Goal: Contribute content

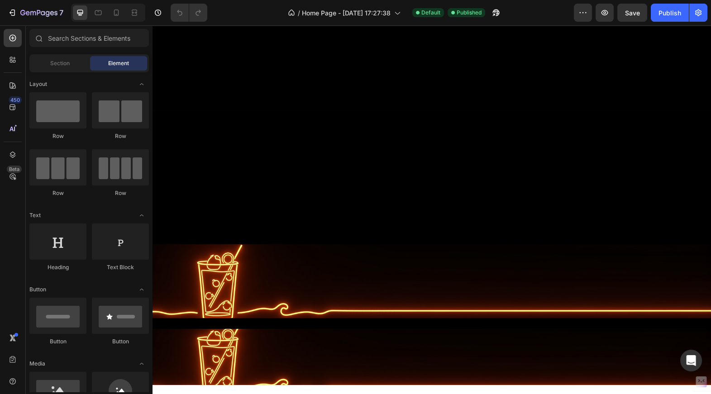
scroll to position [1023, 0]
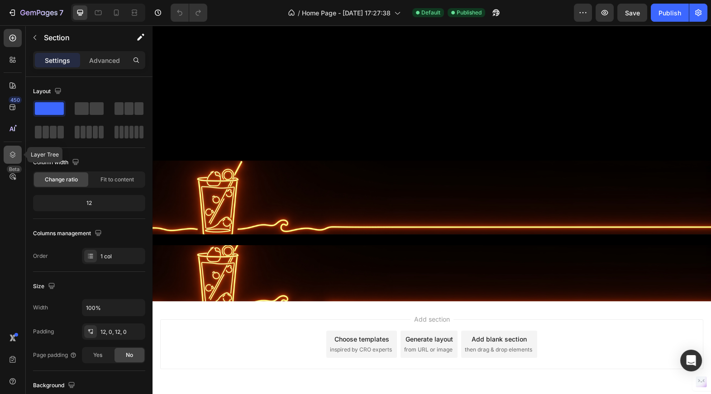
click at [11, 153] on icon at bounding box center [13, 155] width 6 height 6
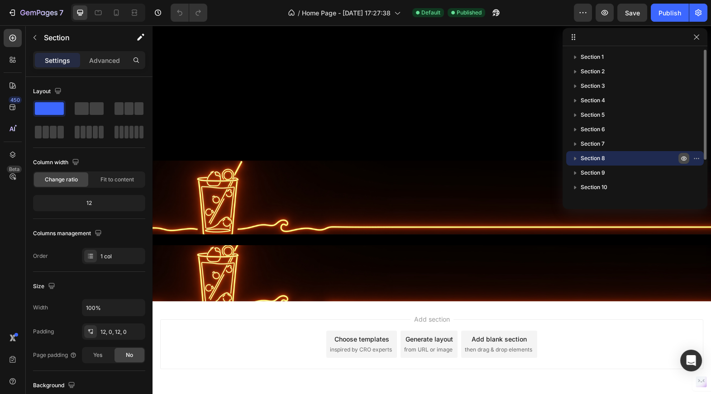
click at [683, 157] on icon "button" at bounding box center [684, 158] width 2 height 2
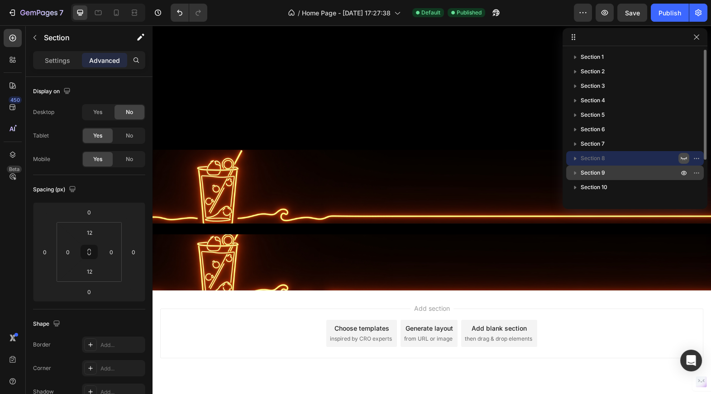
click at [603, 172] on span "Section 9" at bounding box center [592, 172] width 24 height 9
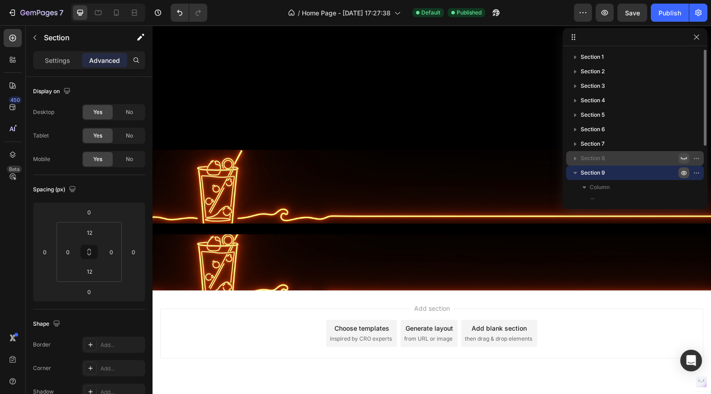
click at [683, 172] on icon "button" at bounding box center [684, 173] width 2 height 2
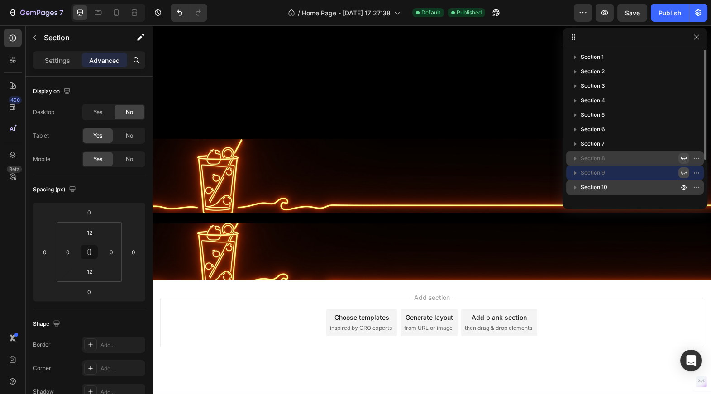
click at [595, 185] on span "Section 10" at bounding box center [593, 187] width 27 height 9
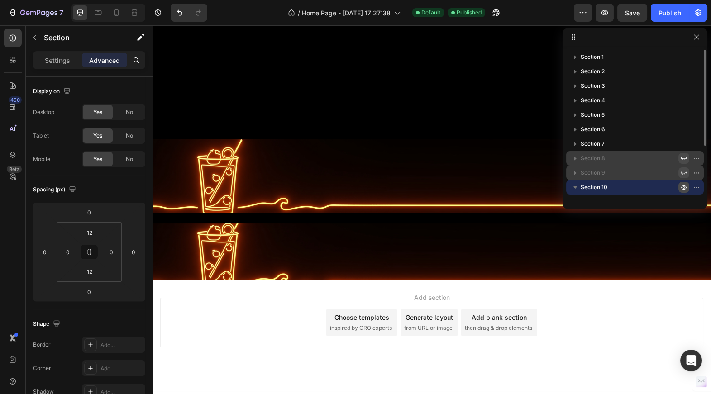
click at [684, 187] on icon "button" at bounding box center [683, 187] width 7 height 7
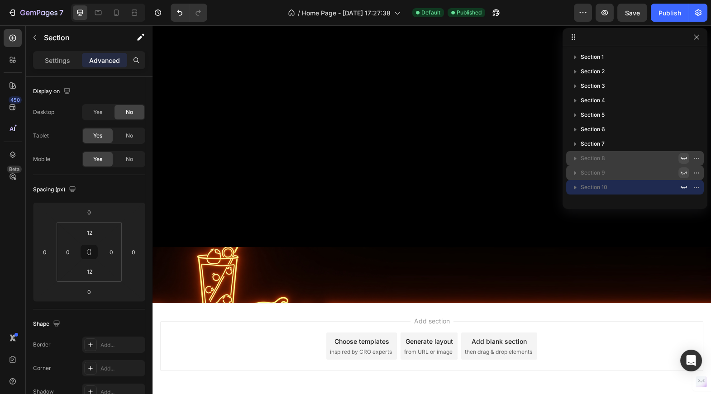
scroll to position [903, 0]
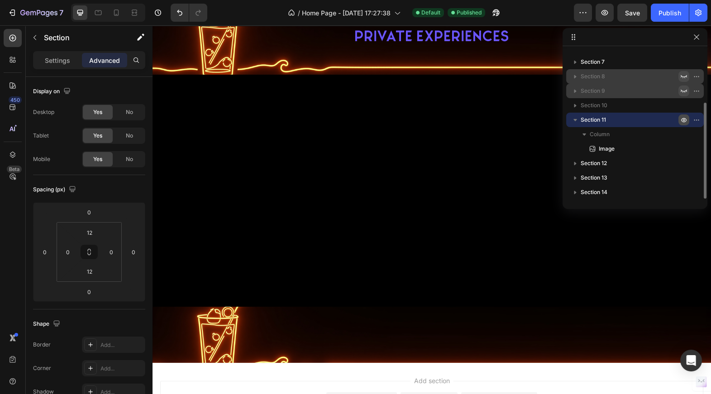
click at [684, 119] on icon "button" at bounding box center [684, 120] width 2 height 2
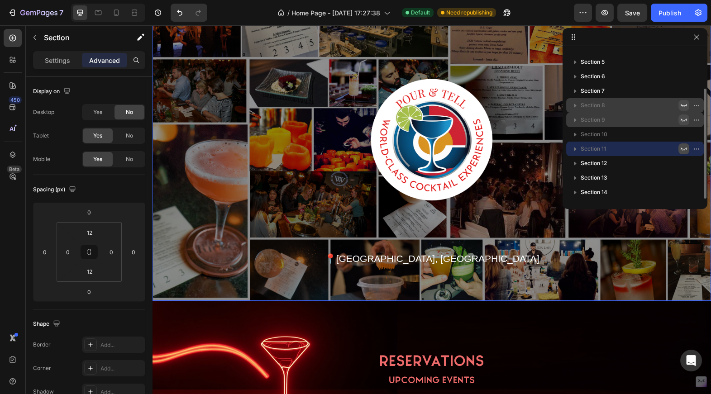
scroll to position [57, 0]
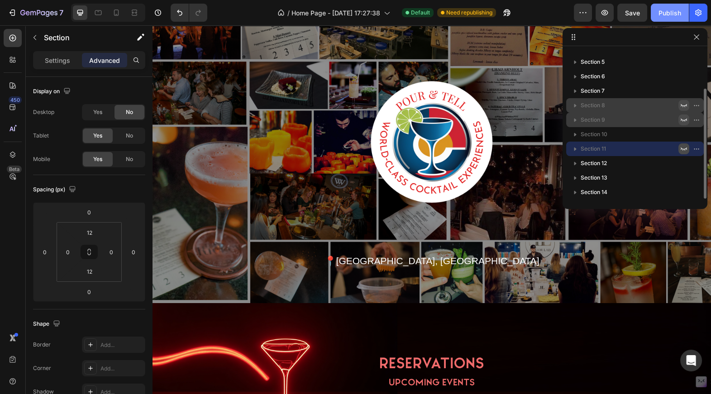
click at [669, 10] on div "Publish" at bounding box center [669, 12] width 23 height 9
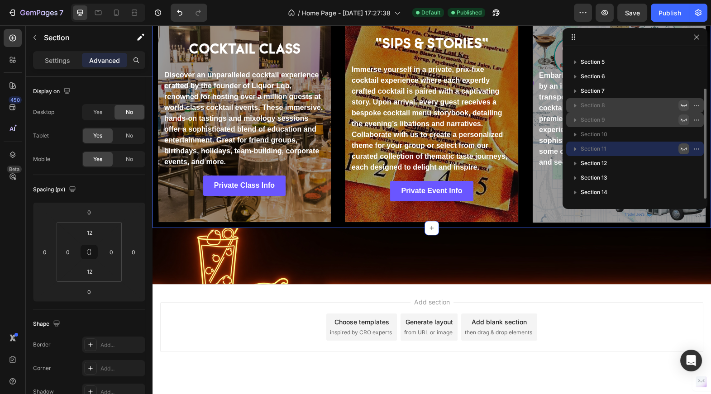
scroll to position [962, 0]
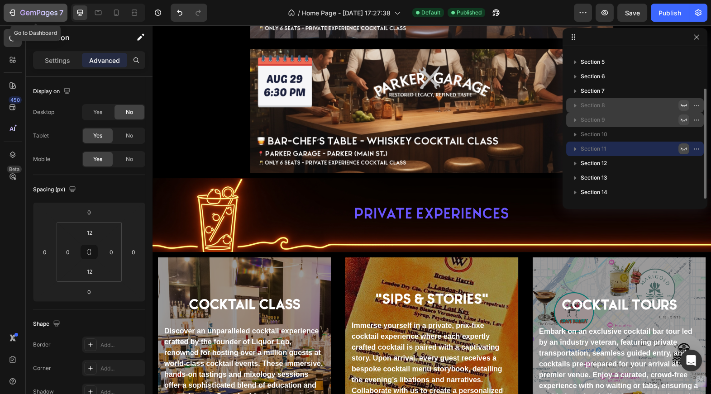
click at [16, 15] on icon "button" at bounding box center [12, 12] width 9 height 9
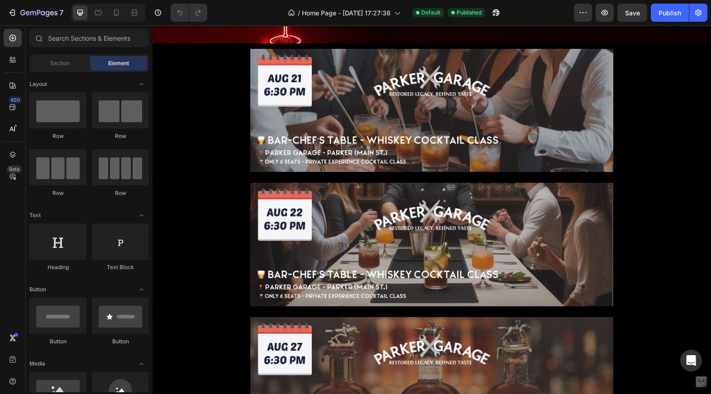
scroll to position [441, 0]
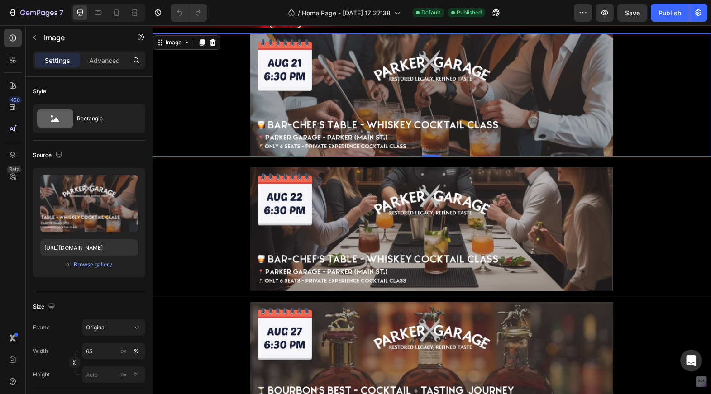
click at [336, 125] on img at bounding box center [431, 94] width 363 height 123
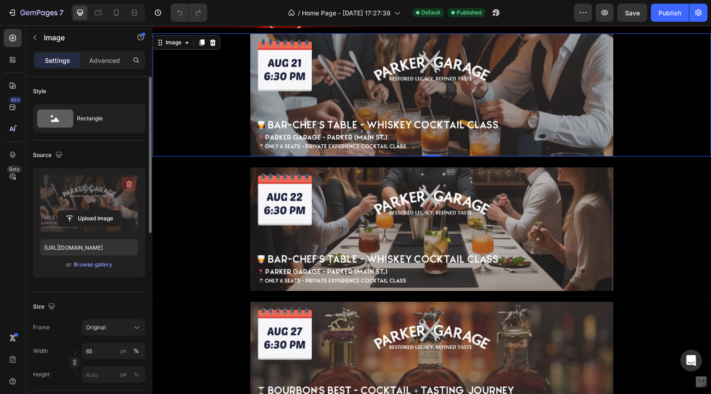
click at [129, 184] on icon "button" at bounding box center [128, 184] width 9 height 9
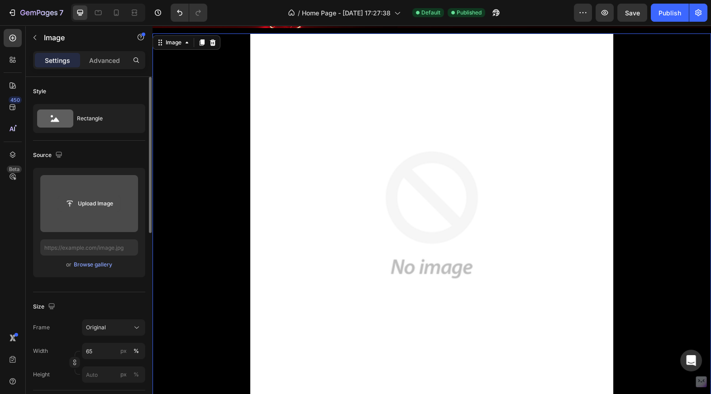
click at [90, 204] on input "file" at bounding box center [89, 203] width 62 height 15
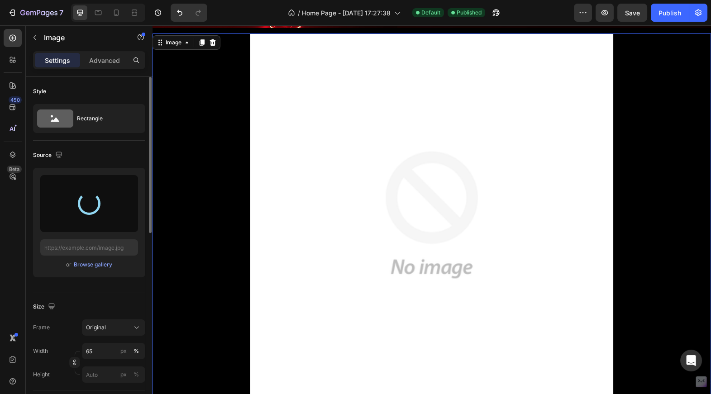
type input "https://cdn.shopify.com/s/files/1/0602/1077/4071/files/gempages_560092076998394…"
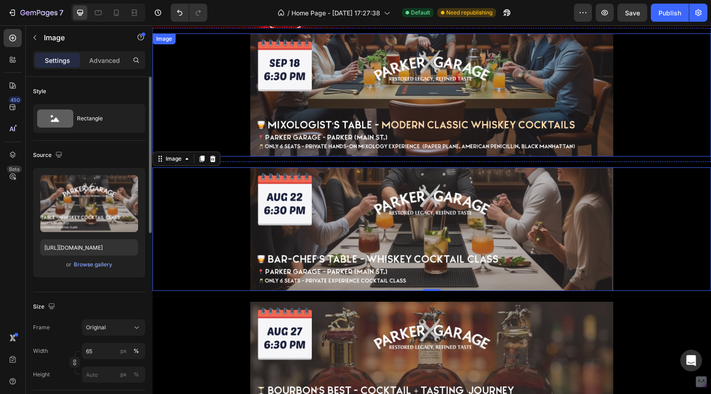
click at [299, 74] on img at bounding box center [431, 94] width 363 height 123
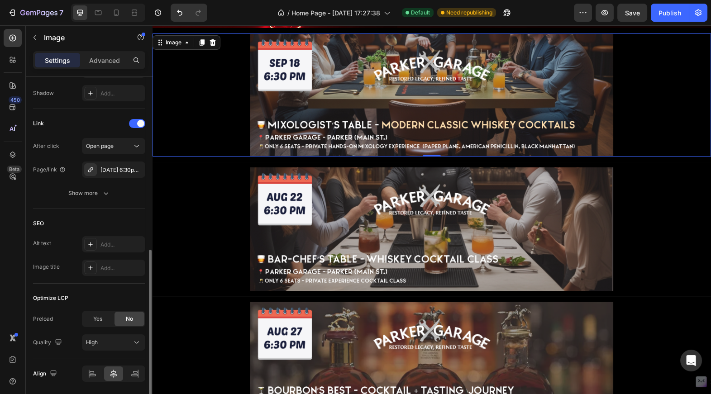
scroll to position [396, 0]
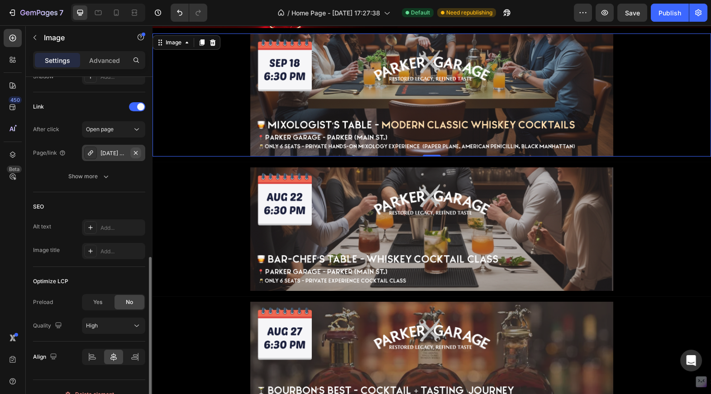
click at [136, 152] on icon "button" at bounding box center [136, 153] width 4 height 4
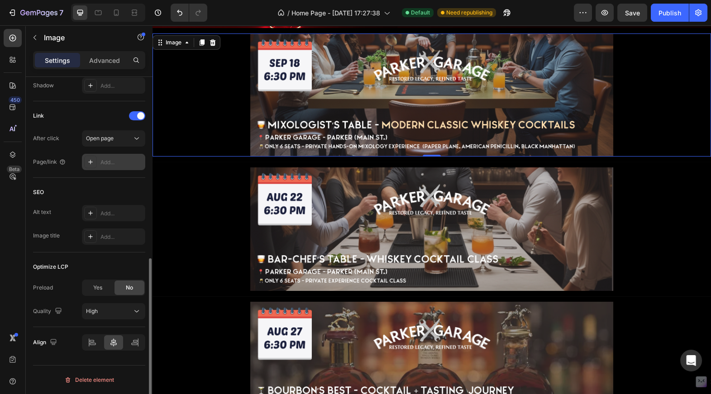
scroll to position [387, 0]
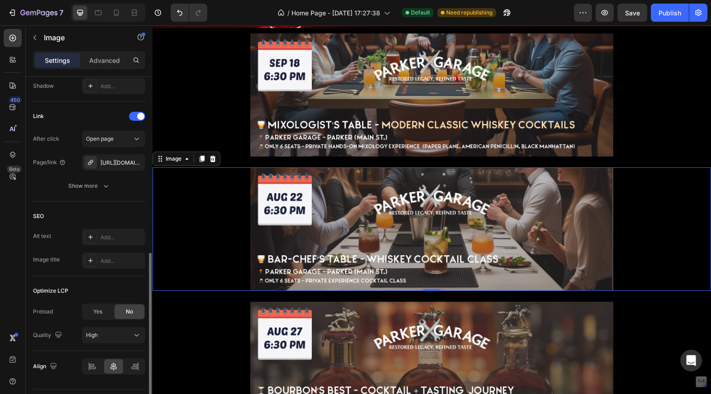
click at [296, 229] on img at bounding box center [431, 228] width 363 height 123
click at [138, 160] on icon "button" at bounding box center [135, 162] width 7 height 7
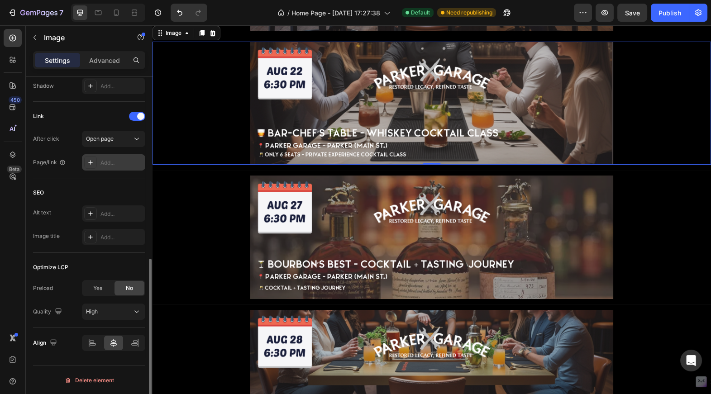
scroll to position [569, 0]
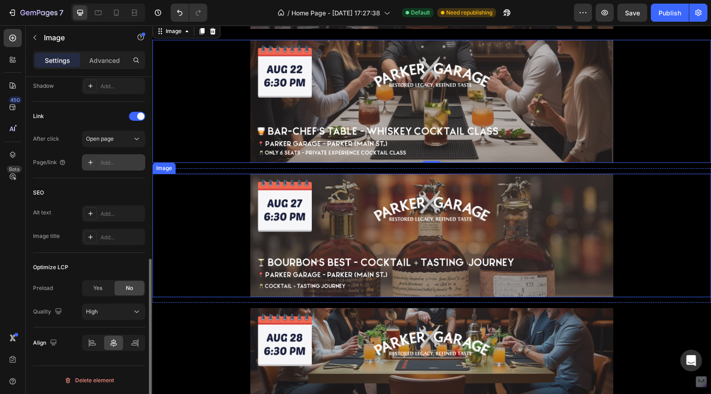
click at [226, 228] on link at bounding box center [431, 235] width 558 height 123
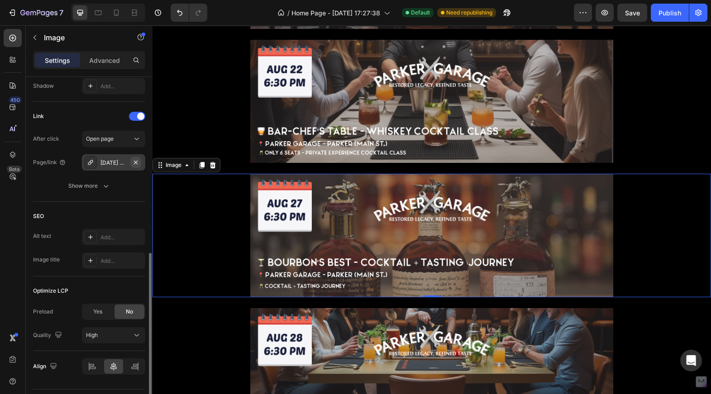
click at [138, 161] on icon "button" at bounding box center [135, 162] width 7 height 7
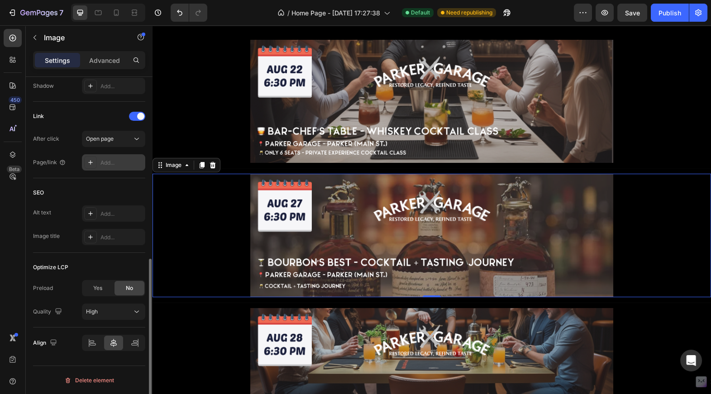
scroll to position [729, 0]
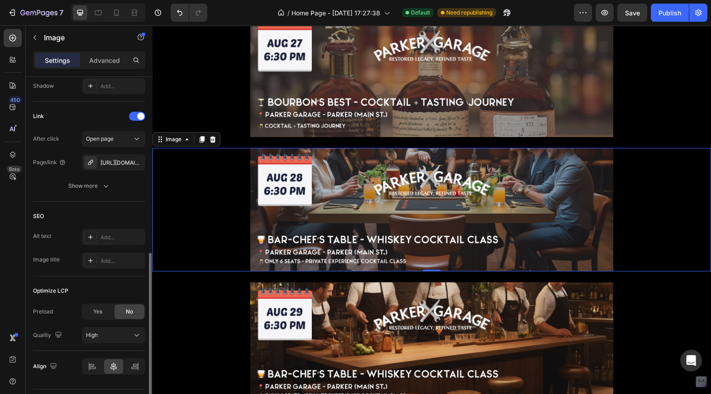
click at [220, 208] on link at bounding box center [431, 209] width 558 height 123
click at [136, 161] on icon "button" at bounding box center [136, 162] width 4 height 4
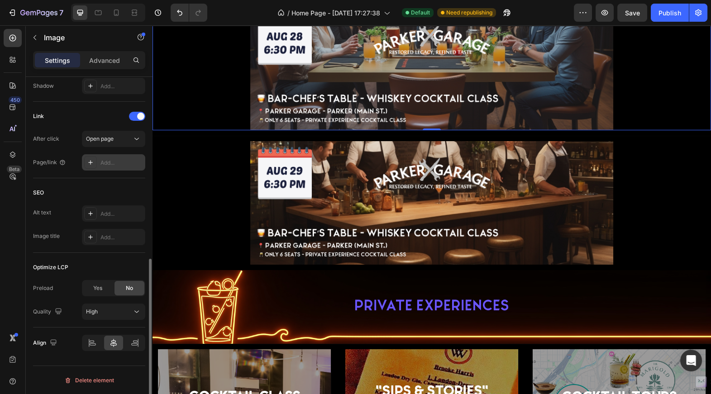
scroll to position [869, 0]
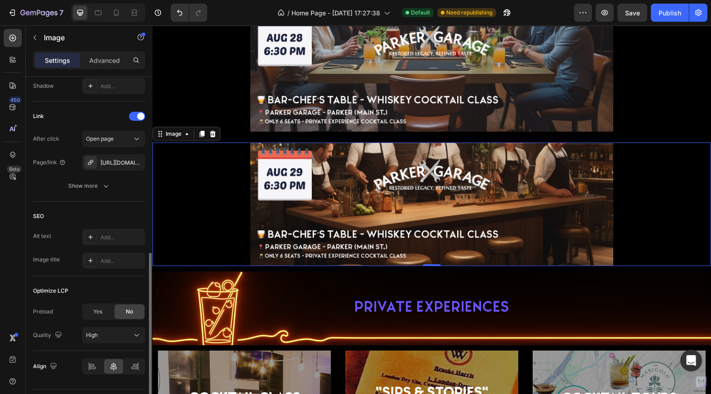
click at [222, 182] on link at bounding box center [431, 203] width 558 height 123
click at [138, 162] on icon "button" at bounding box center [135, 162] width 7 height 7
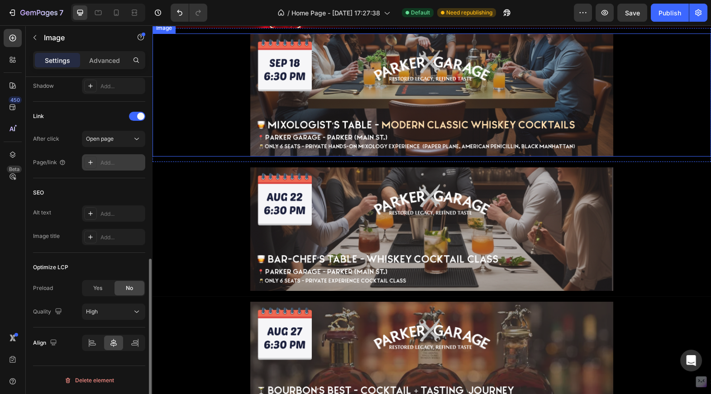
scroll to position [441, 0]
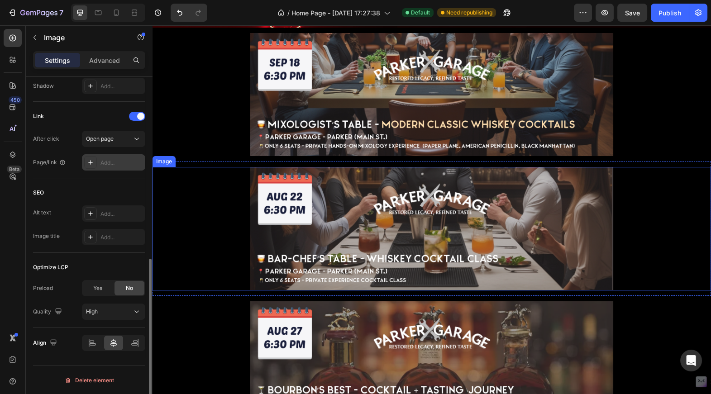
click at [370, 176] on img at bounding box center [431, 228] width 363 height 123
click at [357, 200] on img at bounding box center [431, 228] width 363 height 123
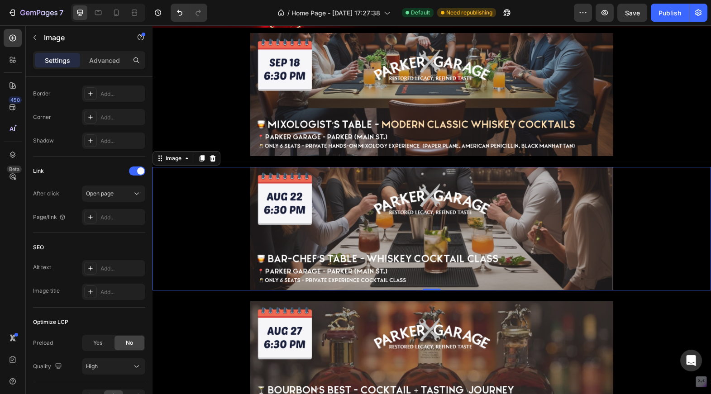
scroll to position [0, 0]
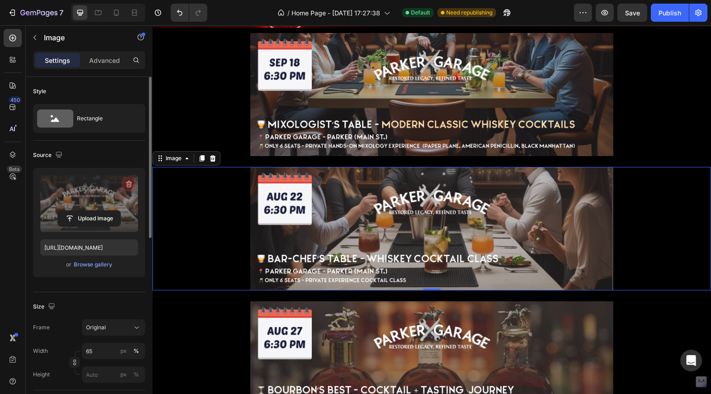
click at [128, 184] on icon "button" at bounding box center [128, 184] width 1 height 3
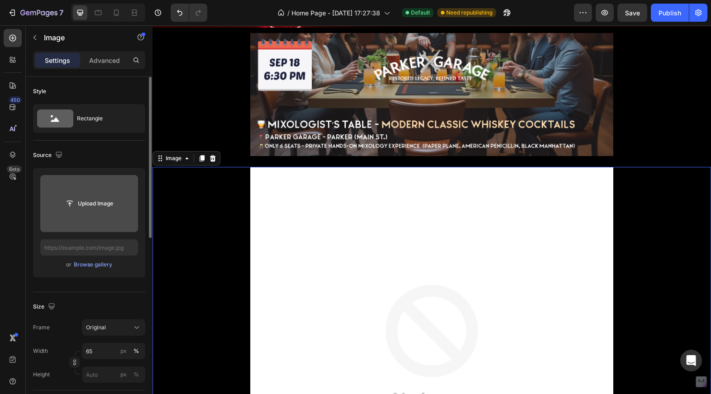
click at [87, 209] on input "file" at bounding box center [89, 203] width 62 height 15
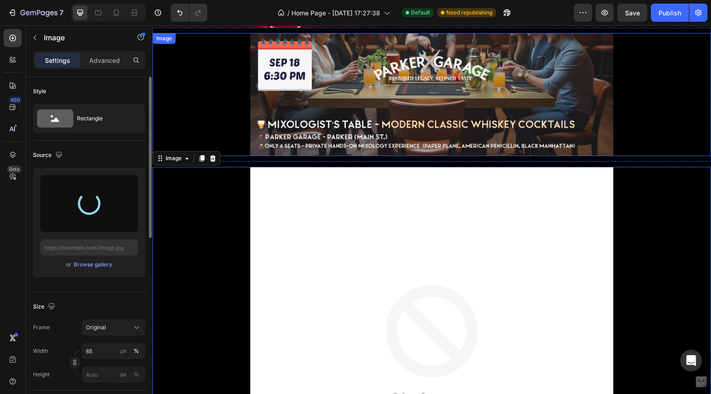
type input "https://cdn.shopify.com/s/files/1/0602/1077/4071/files/gempages_560092076998394…"
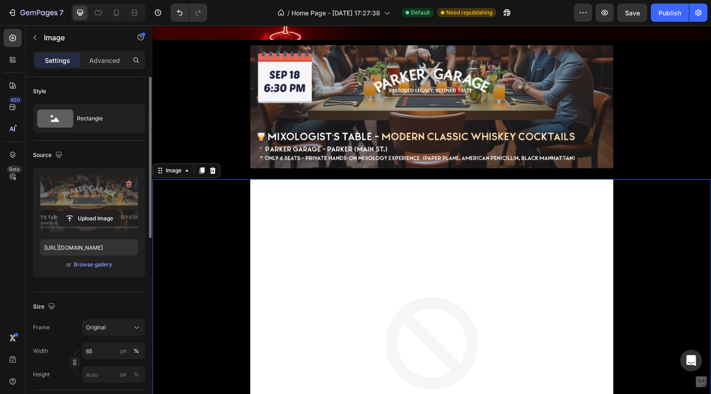
scroll to position [430, 0]
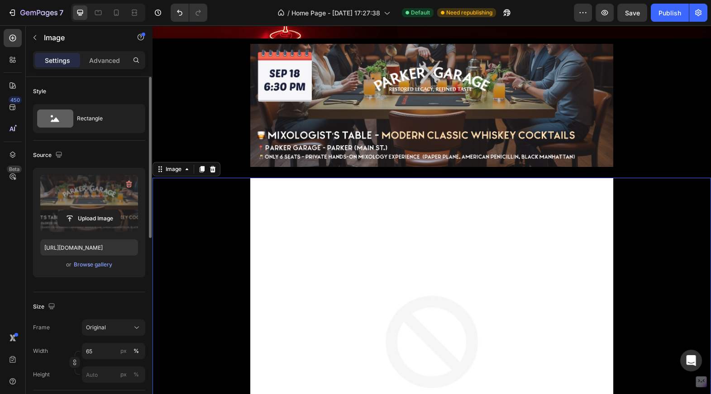
click at [122, 189] on div at bounding box center [129, 184] width 14 height 14
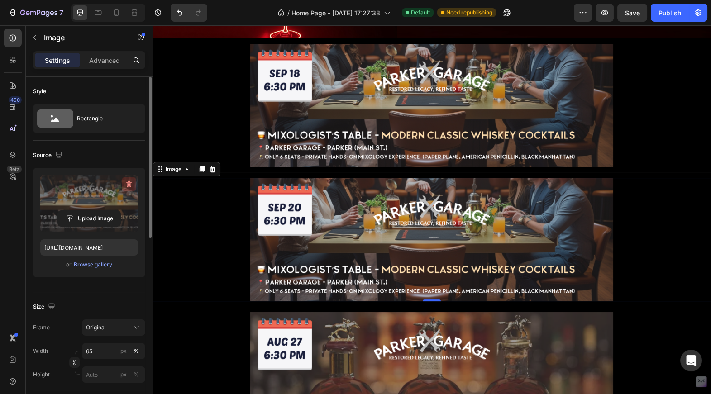
click at [129, 185] on icon "button" at bounding box center [129, 184] width 1 height 3
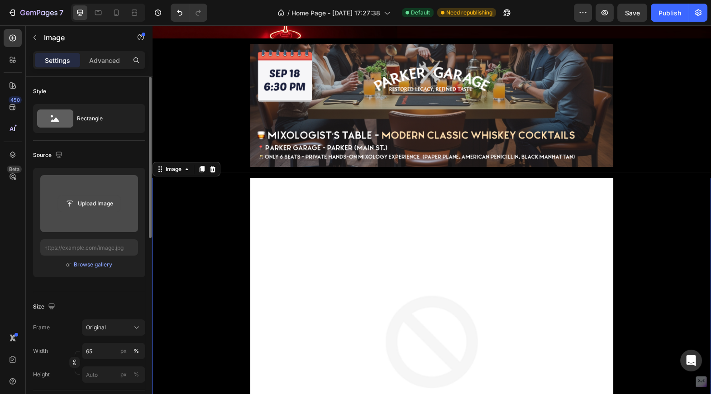
click at [95, 204] on input "file" at bounding box center [89, 203] width 62 height 15
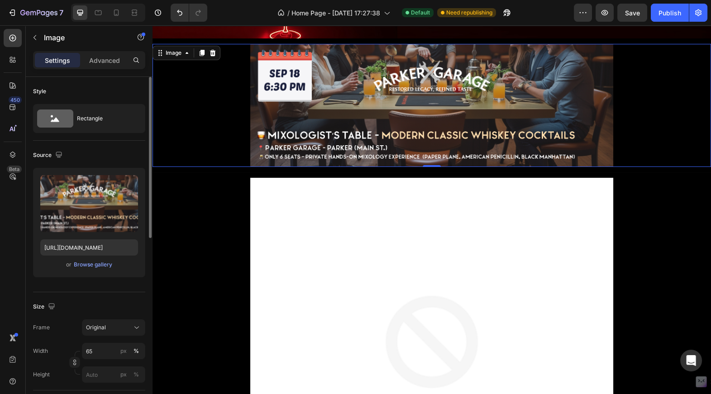
click at [384, 100] on img at bounding box center [431, 105] width 363 height 123
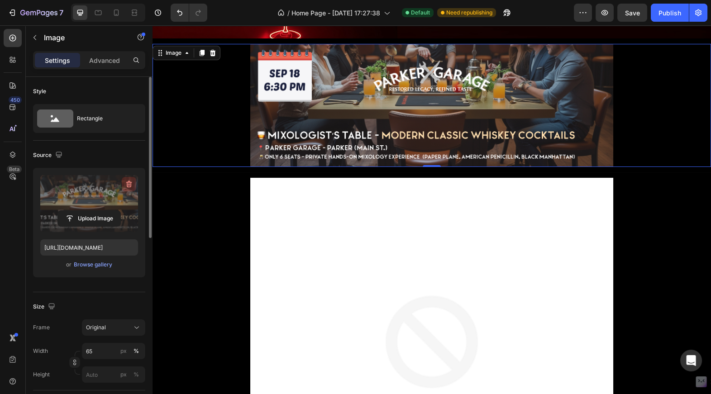
click at [126, 181] on icon "button" at bounding box center [128, 184] width 9 height 9
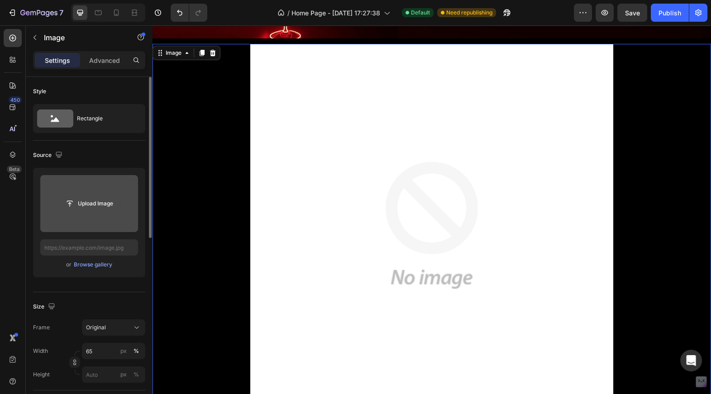
click at [86, 205] on input "file" at bounding box center [89, 203] width 62 height 15
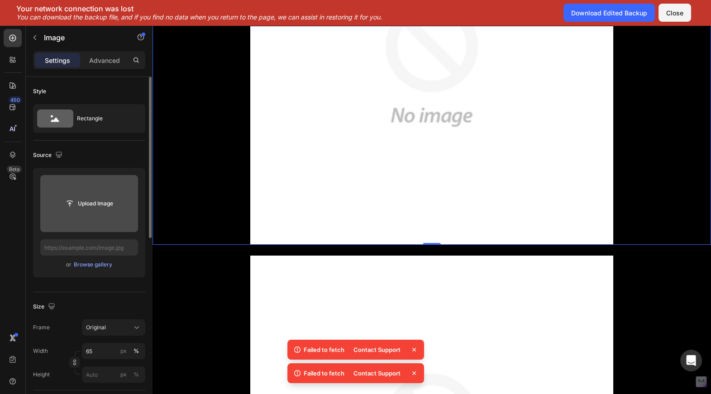
scroll to position [597, 0]
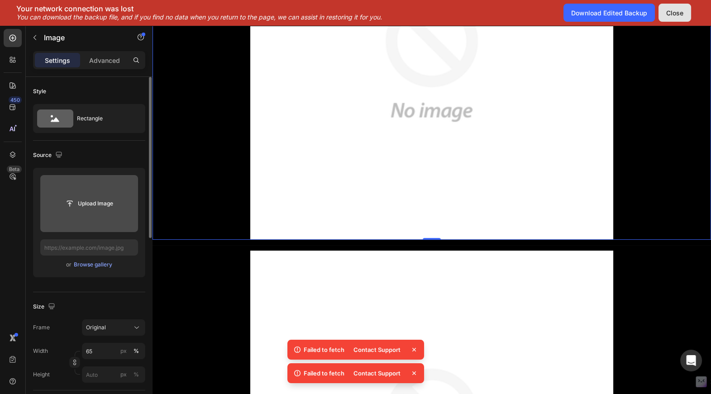
click at [671, 10] on div "Close" at bounding box center [674, 12] width 17 height 9
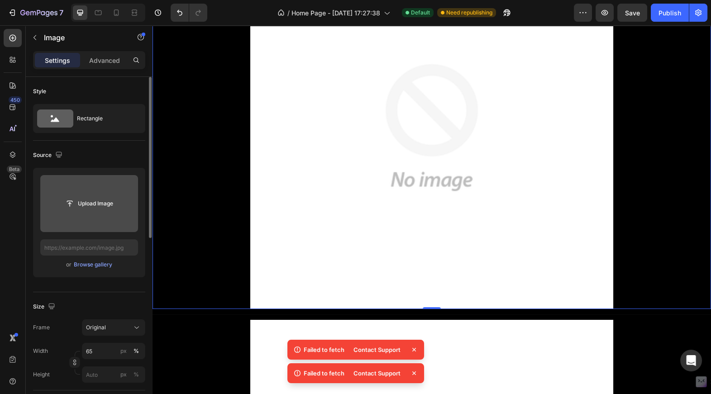
click at [415, 124] on img at bounding box center [431, 127] width 363 height 363
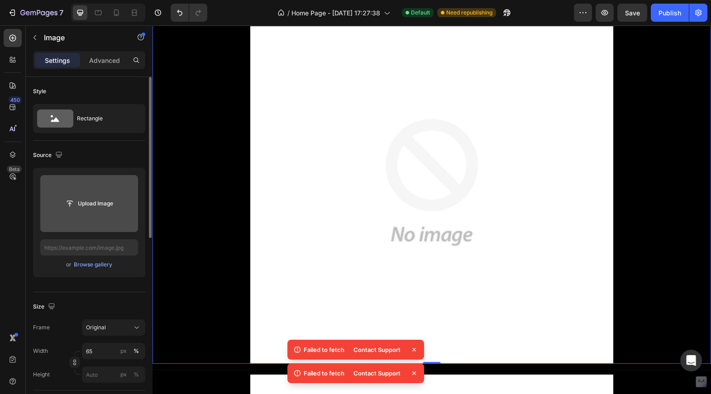
scroll to position [470, 0]
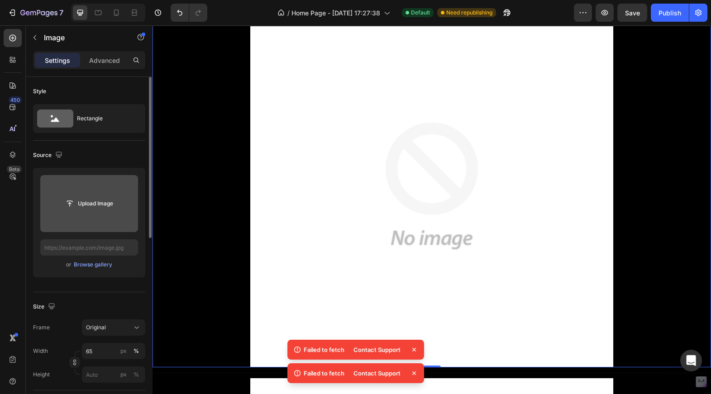
click at [88, 204] on input "file" at bounding box center [89, 203] width 62 height 15
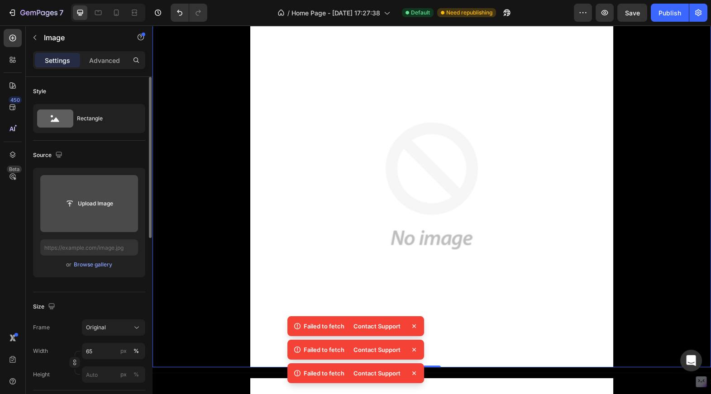
click at [413, 327] on icon at bounding box center [414, 326] width 4 height 4
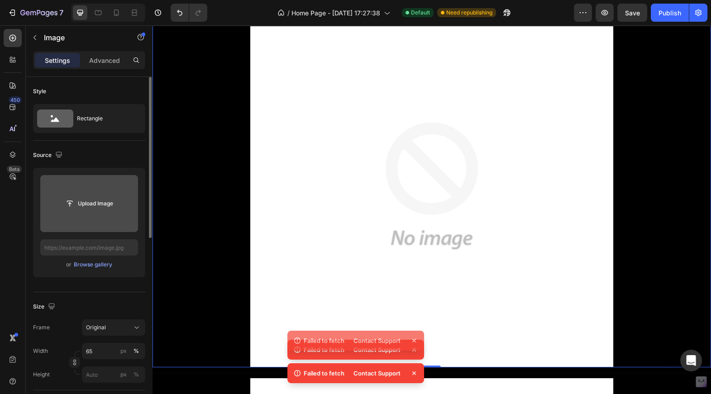
click at [413, 327] on img at bounding box center [431, 186] width 363 height 363
click at [414, 351] on icon at bounding box center [414, 350] width 4 height 4
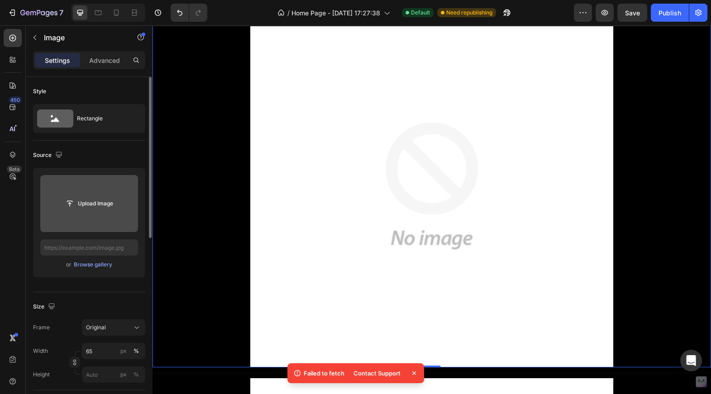
click at [414, 373] on icon at bounding box center [413, 373] width 9 height 9
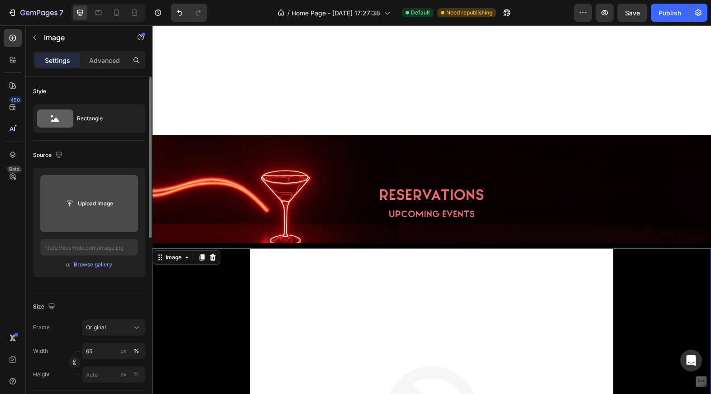
scroll to position [0, 0]
